Goal: Transaction & Acquisition: Purchase product/service

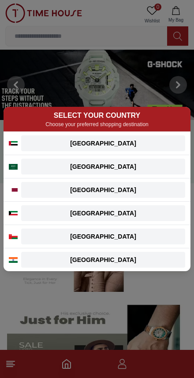
click at [110, 189] on div "[GEOGRAPHIC_DATA]" at bounding box center [102, 190] width 153 height 9
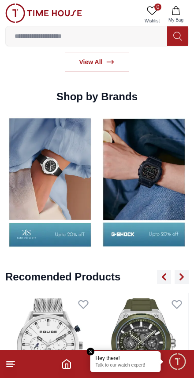
scroll to position [895, 0]
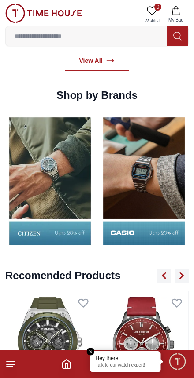
click at [103, 203] on img at bounding box center [143, 180] width 89 height 139
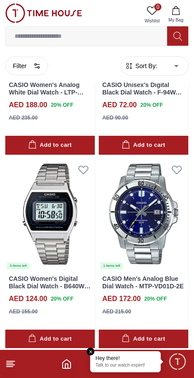
scroll to position [1864, 0]
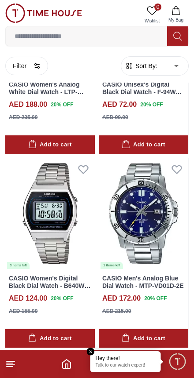
click at [88, 351] on em "Close tooltip" at bounding box center [91, 352] width 8 height 8
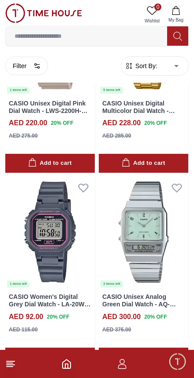
scroll to position [3397, 0]
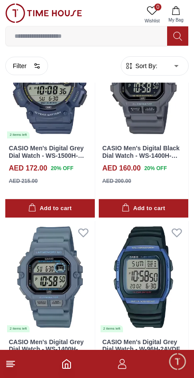
scroll to position [4904, 0]
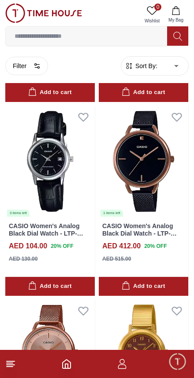
scroll to position [10836, 0]
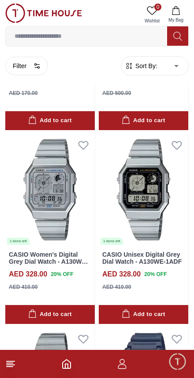
scroll to position [12940, 0]
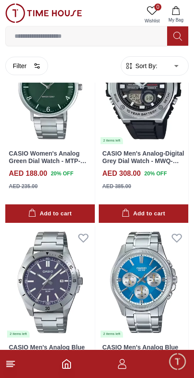
scroll to position [14399, 0]
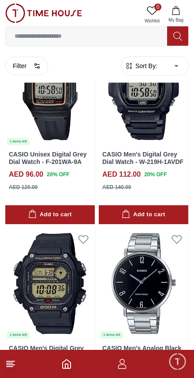
scroll to position [17113, 0]
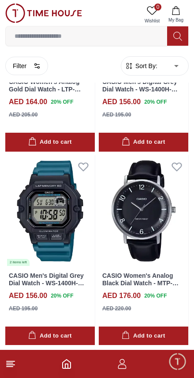
scroll to position [17768, 0]
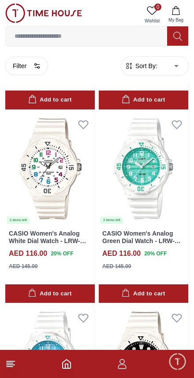
scroll to position [22657, 0]
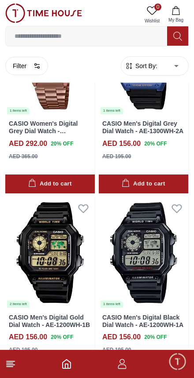
scroll to position [23737, 0]
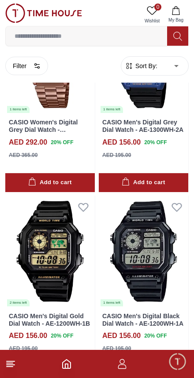
click at [52, 196] on img at bounding box center [49, 252] width 89 height 112
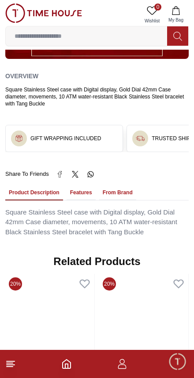
scroll to position [457, 0]
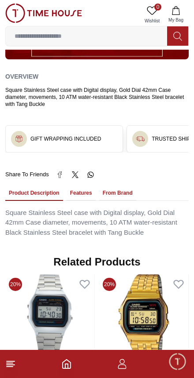
click at [119, 361] on icon "button" at bounding box center [122, 364] width 11 height 11
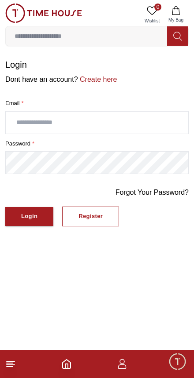
click at [119, 361] on icon "button" at bounding box center [122, 364] width 11 height 11
click at [59, 360] on footer at bounding box center [97, 364] width 194 height 28
